Goal: Task Accomplishment & Management: Manage account settings

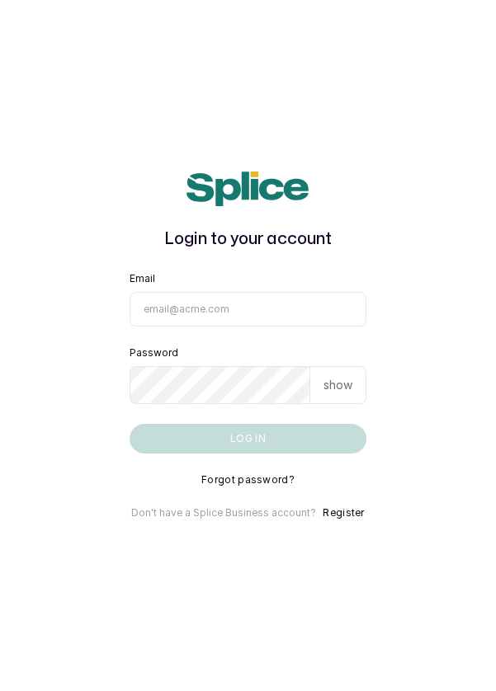
click at [199, 327] on input "Email" at bounding box center [247, 309] width 237 height 35
type input "[EMAIL_ADDRESS][DOMAIN_NAME]"
click at [129, 424] on button "Log in" at bounding box center [247, 439] width 237 height 30
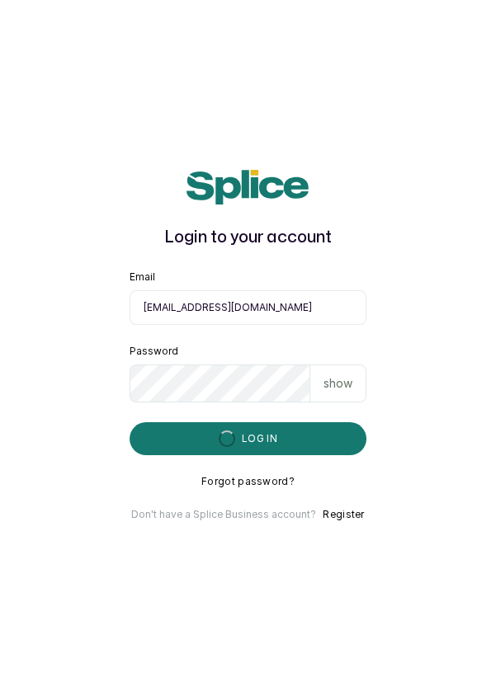
scroll to position [79, 0]
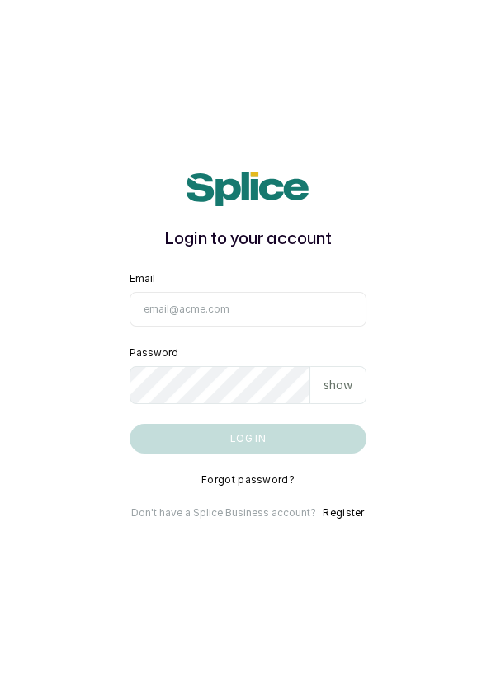
click at [312, 327] on input "Email" at bounding box center [247, 309] width 237 height 35
type input "[EMAIL_ADDRESS][DOMAIN_NAME]"
click at [129, 424] on button "Log in" at bounding box center [247, 439] width 237 height 30
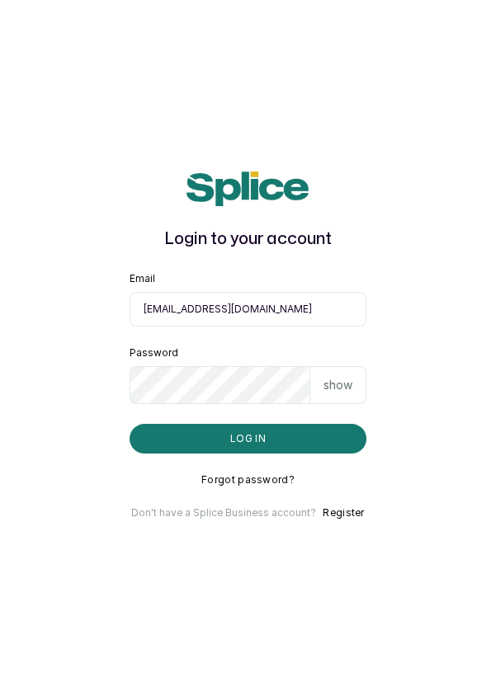
click at [172, 454] on button "Log in" at bounding box center [247, 439] width 237 height 30
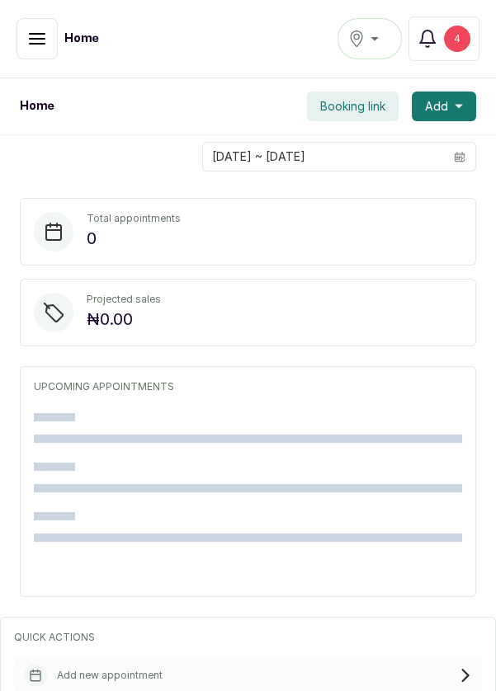
click at [437, 42] on icon "button" at bounding box center [427, 39] width 20 height 20
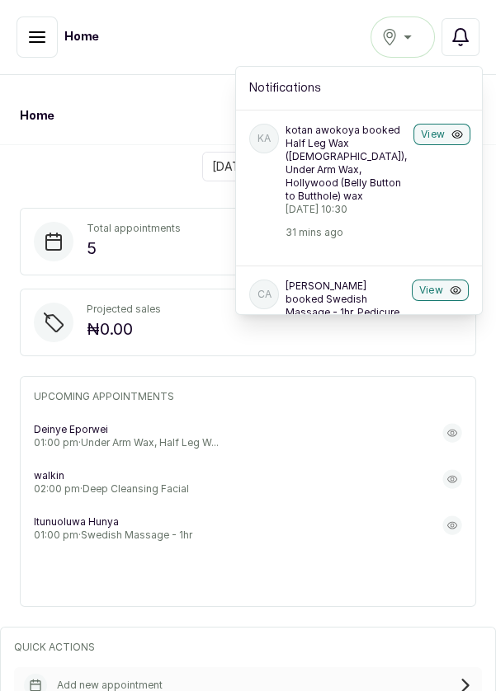
click at [430, 129] on button "View" at bounding box center [441, 134] width 57 height 21
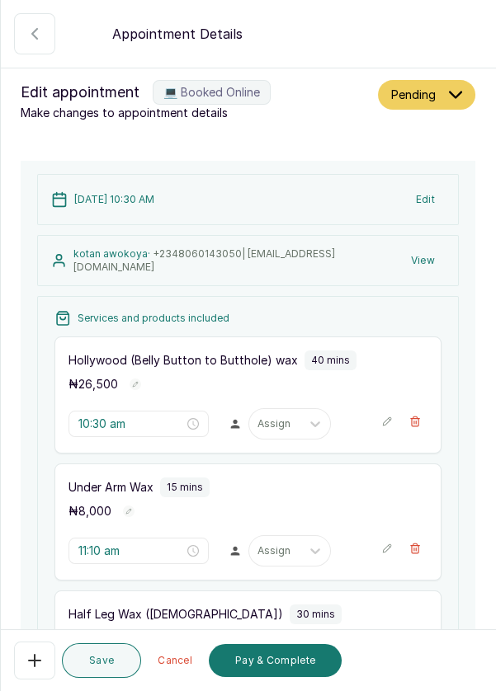
click at [35, 40] on icon "button" at bounding box center [35, 34] width 20 height 20
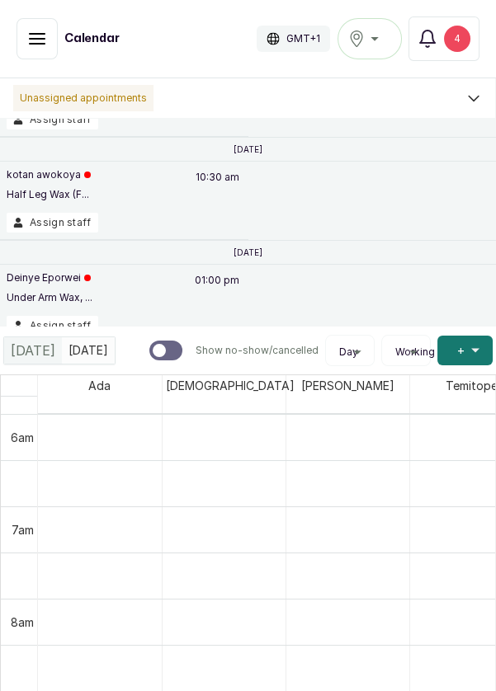
scroll to position [205, 0]
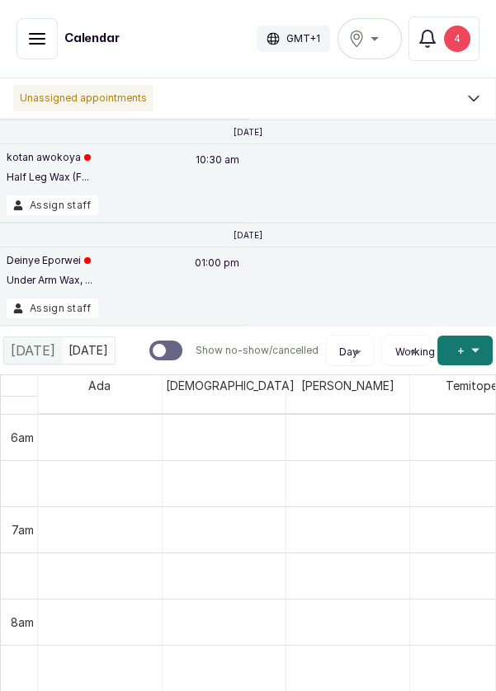
click at [56, 306] on button "Assign staff" at bounding box center [53, 308] width 92 height 20
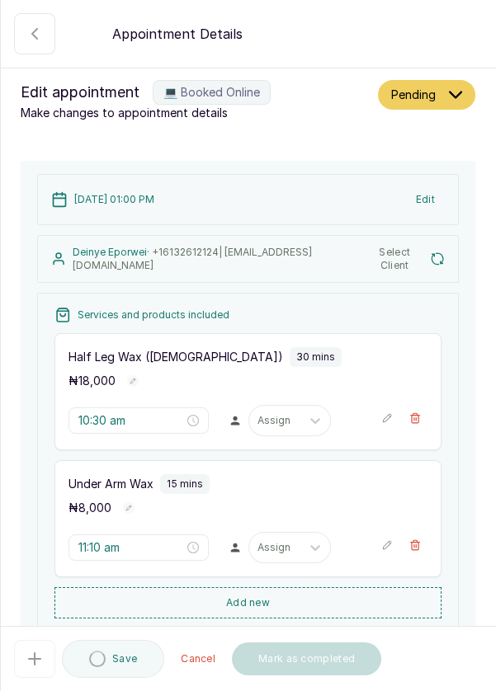
type input "1:00 pm"
type input "1:30 pm"
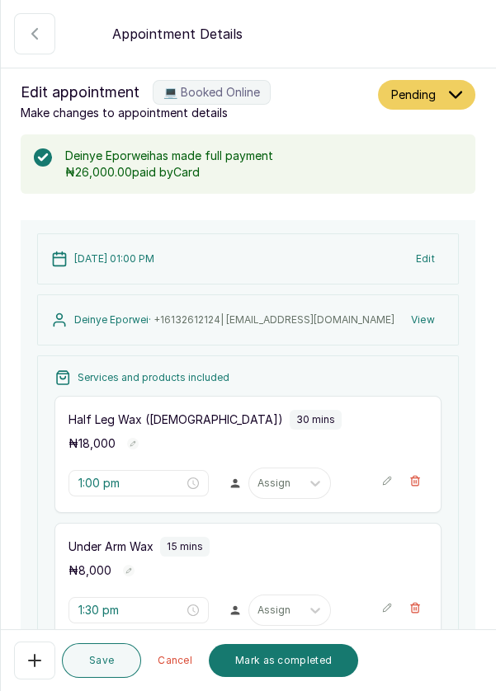
click at [257, 484] on input "text" at bounding box center [258, 483] width 2 height 12
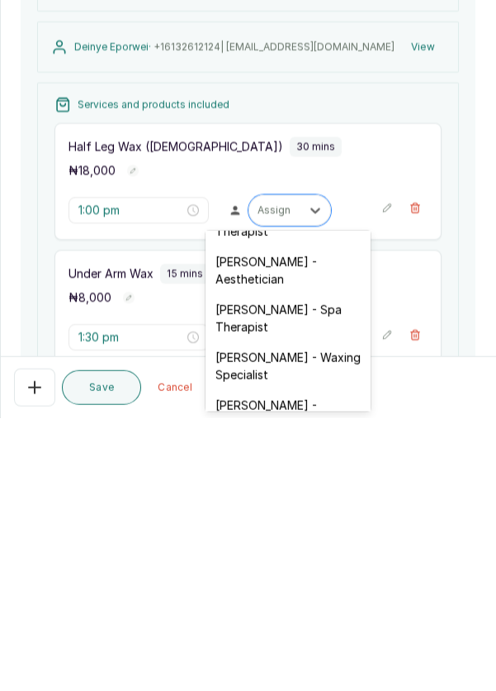
scroll to position [45, 0]
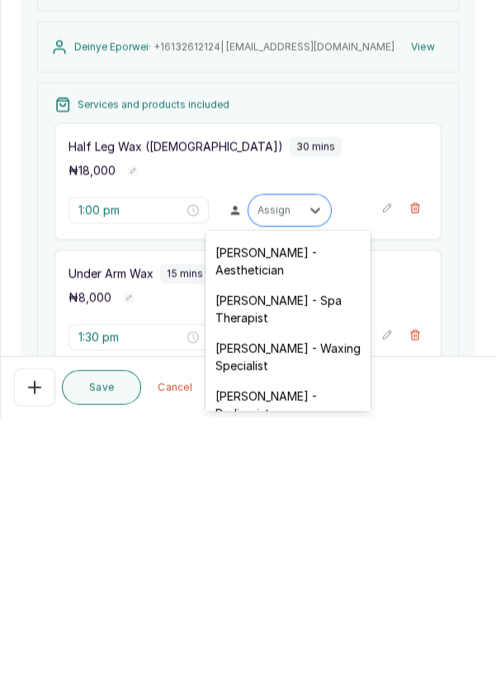
click at [313, 622] on div "[PERSON_NAME] - Waxing Specialist" at bounding box center [287, 630] width 165 height 48
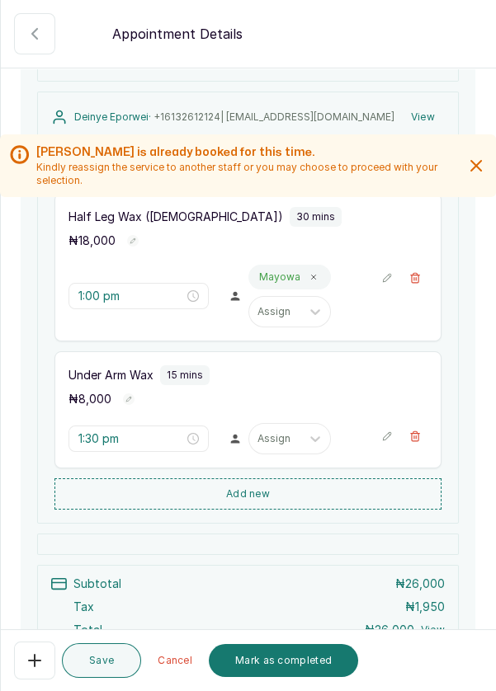
scroll to position [204, 0]
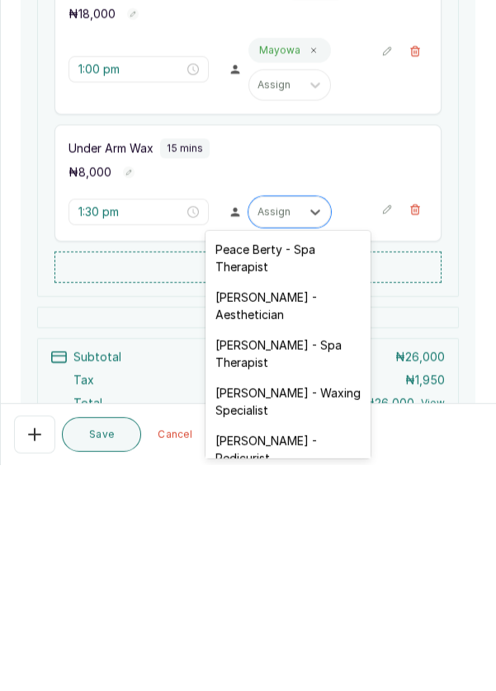
click at [309, 619] on div "[PERSON_NAME] - Waxing Specialist" at bounding box center [287, 628] width 165 height 48
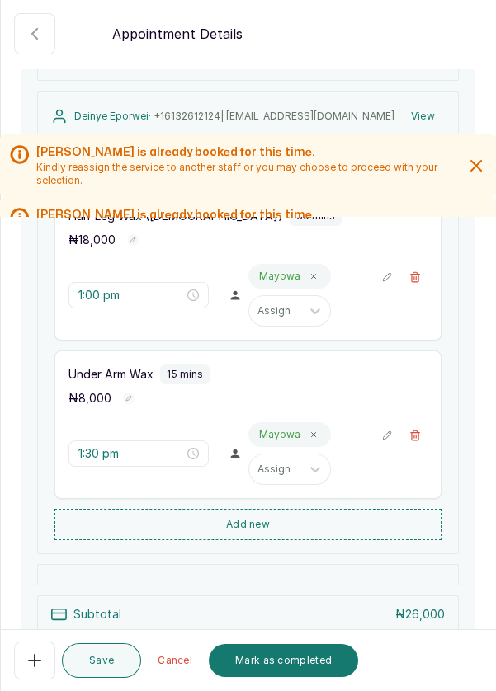
scroll to position [363, 0]
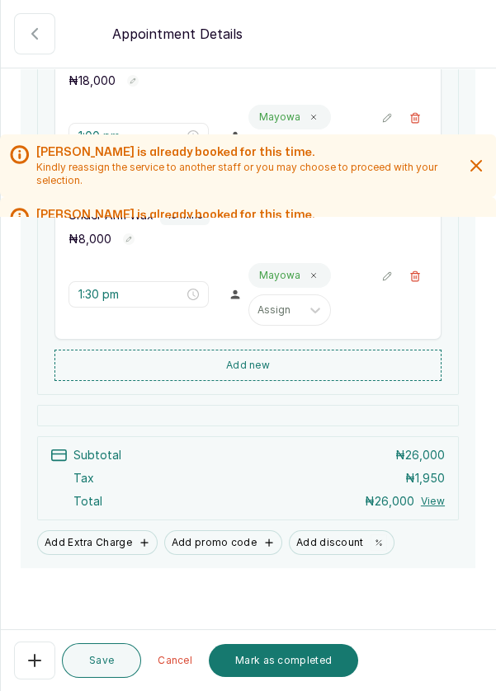
click at [111, 660] on button "Save" at bounding box center [101, 660] width 79 height 35
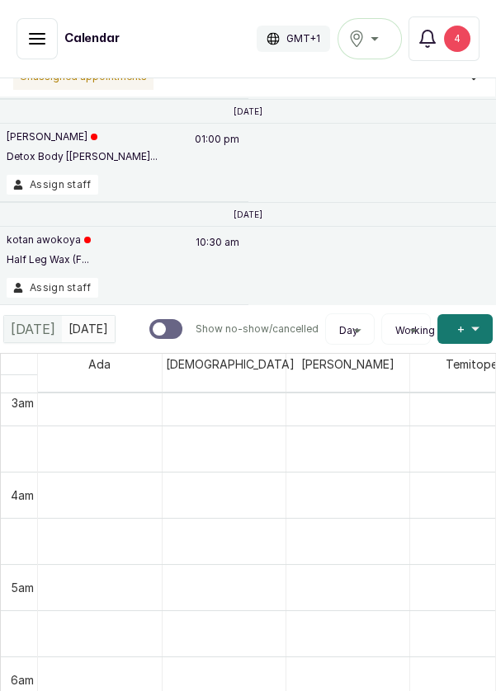
scroll to position [0, 0]
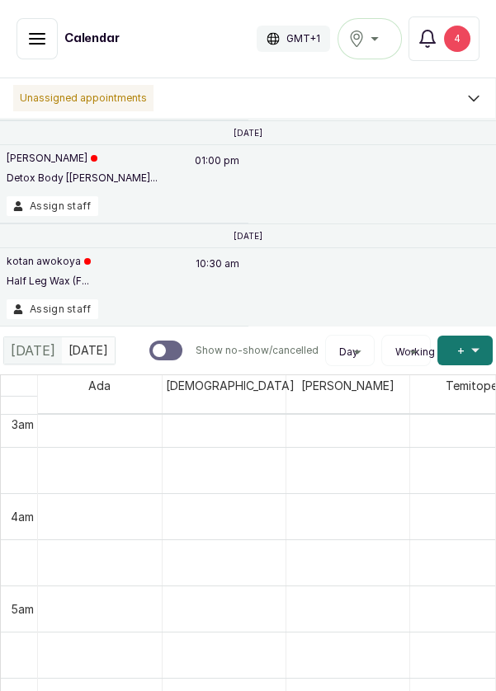
click at [42, 310] on button "Assign staff" at bounding box center [53, 309] width 92 height 20
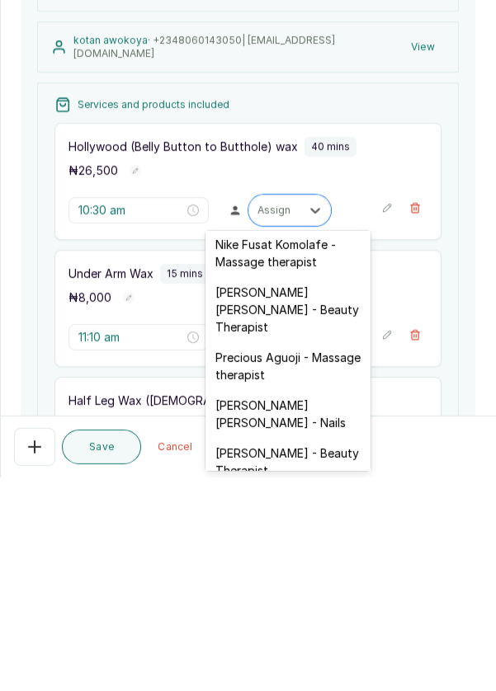
scroll to position [687, 0]
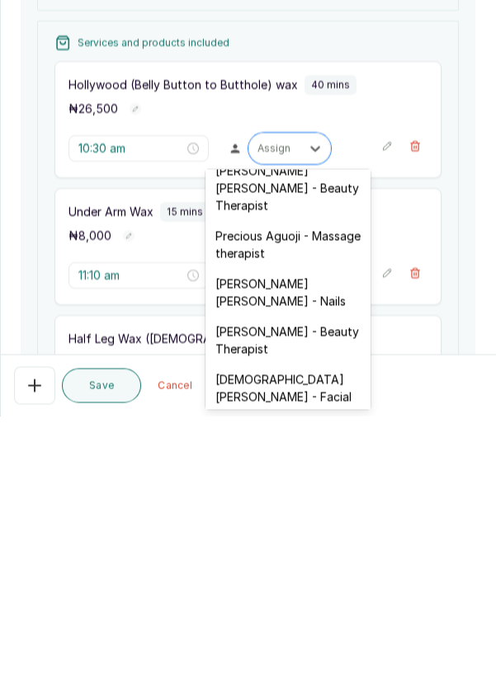
click at [302, 639] on div "[DEMOGRAPHIC_DATA][PERSON_NAME] - Facial" at bounding box center [287, 663] width 165 height 48
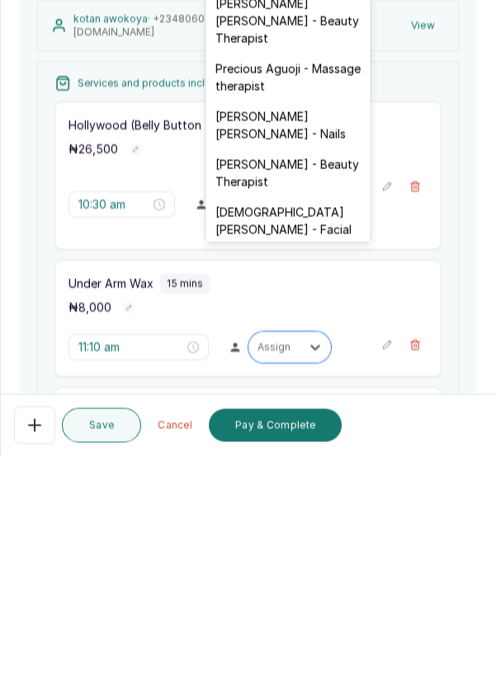
scroll to position [680, 0]
click at [317, 336] on div "[PERSON_NAME] [PERSON_NAME] - Nails" at bounding box center [287, 360] width 165 height 48
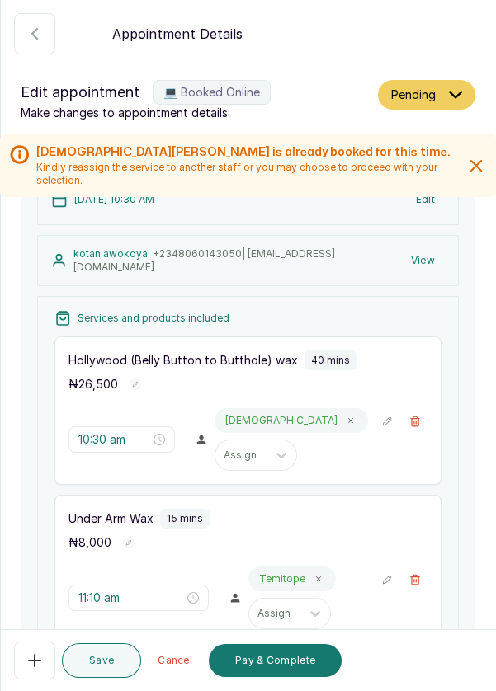
click at [112, 647] on button "Save" at bounding box center [101, 660] width 79 height 35
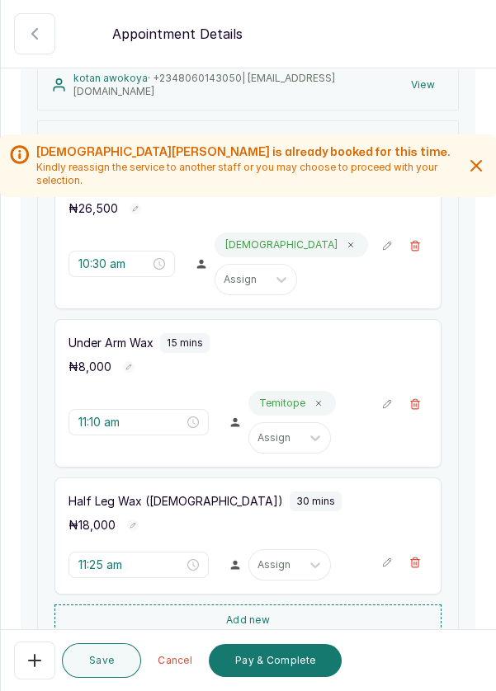
scroll to position [186, 0]
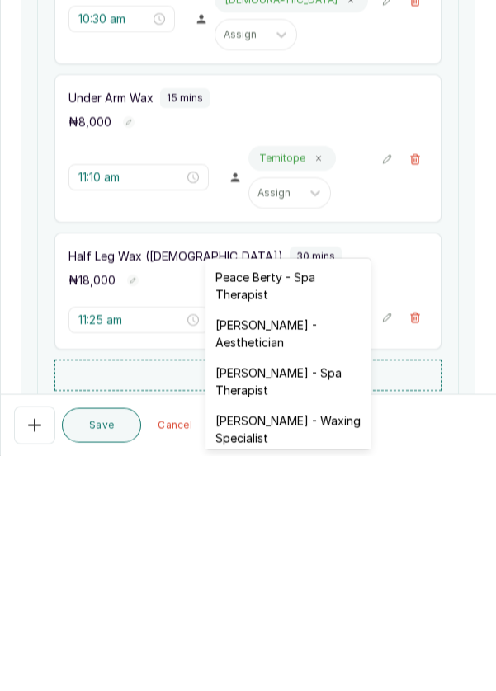
click at [294, 572] on div "[PERSON_NAME] - Aesthetician" at bounding box center [287, 569] width 165 height 48
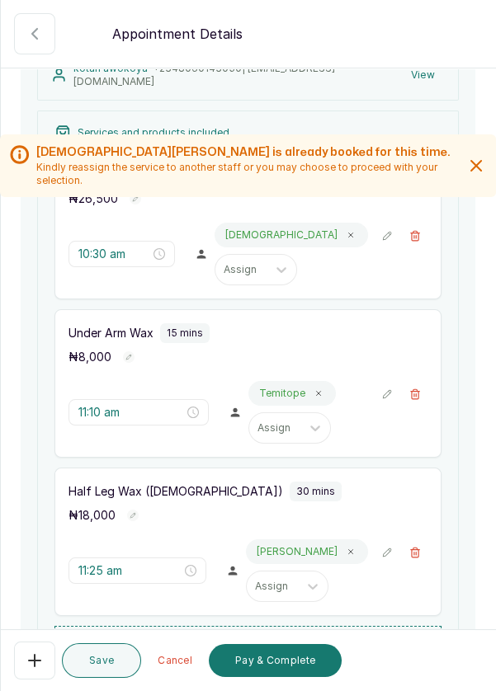
click at [111, 654] on button "Save" at bounding box center [101, 660] width 79 height 35
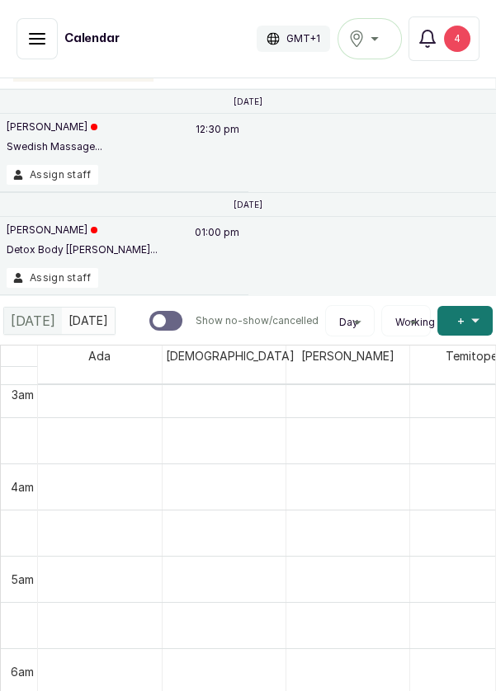
scroll to position [0, 0]
